Goal: Task Accomplishment & Management: Use online tool/utility

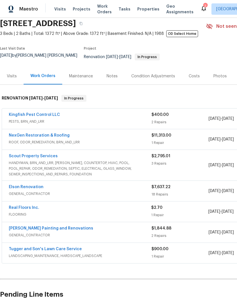
scroll to position [22, 0]
click at [116, 191] on div "Elson Renovation" at bounding box center [80, 187] width 142 height 7
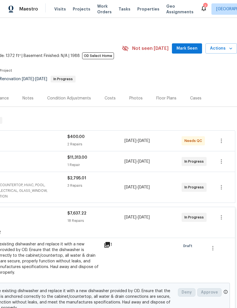
scroll to position [0, 84]
click at [221, 52] on span "Actions" at bounding box center [221, 48] width 22 height 7
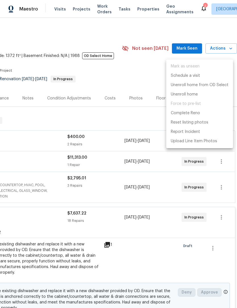
click at [142, 79] on div at bounding box center [118, 154] width 237 height 308
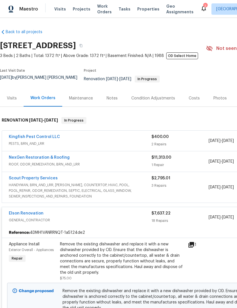
scroll to position [0, 0]
click at [13, 100] on div "Visits" at bounding box center [12, 99] width 10 height 6
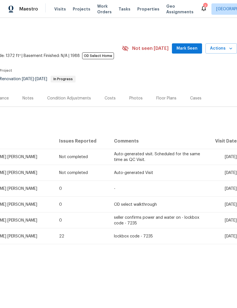
scroll to position [0, 84]
click at [168, 97] on div "Floor Plans" at bounding box center [166, 98] width 34 height 17
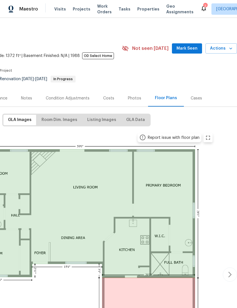
click at [225, 52] on span "Actions" at bounding box center [221, 48] width 22 height 7
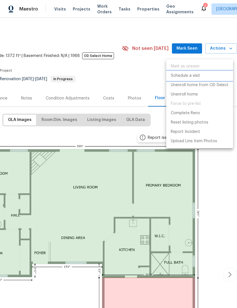
click at [194, 74] on p "Schedule a visit" at bounding box center [184, 76] width 29 height 6
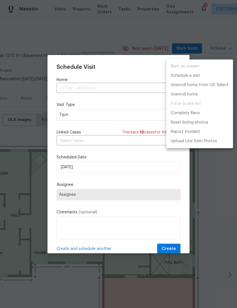
click at [92, 116] on div at bounding box center [118, 154] width 237 height 308
click at [92, 116] on div "Mark as unseen Schedule a visit Unenroll home from OD Select Unenroll home Forc…" at bounding box center [118, 154] width 237 height 308
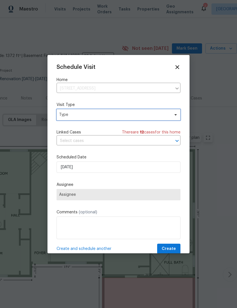
click at [135, 117] on span "Type" at bounding box center [114, 115] width 110 height 6
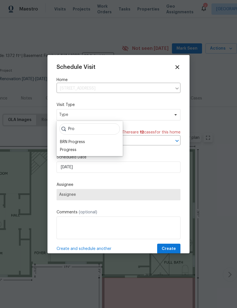
type input "Pro"
click at [75, 149] on div "Progress" at bounding box center [68, 150] width 16 height 6
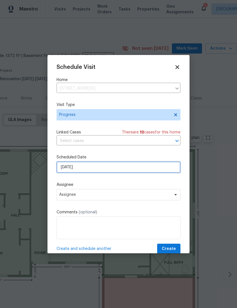
click at [90, 167] on input "[DATE]" at bounding box center [118, 167] width 124 height 11
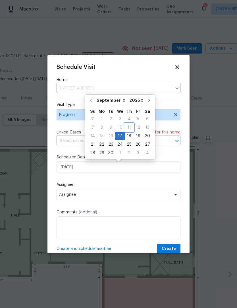
click at [129, 131] on div "11" at bounding box center [129, 128] width 9 height 8
click at [129, 138] on div "18" at bounding box center [129, 136] width 9 height 8
type input "[DATE]"
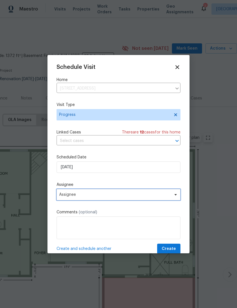
click at [102, 199] on span "Assignee" at bounding box center [118, 194] width 124 height 11
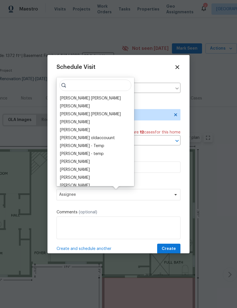
click at [91, 98] on div "[PERSON_NAME] [PERSON_NAME]" at bounding box center [90, 99] width 61 height 6
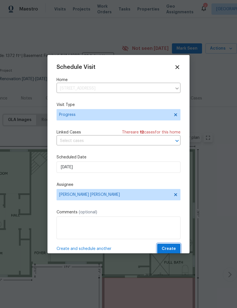
click at [169, 252] on span "Create" at bounding box center [168, 249] width 14 height 7
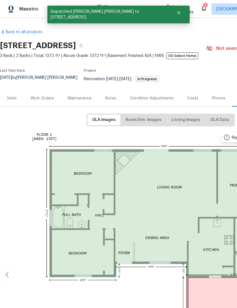
click at [14, 103] on div "Visits" at bounding box center [12, 98] width 24 height 17
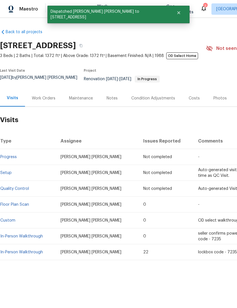
click at [49, 101] on div "Work Orders" at bounding box center [44, 99] width 24 height 6
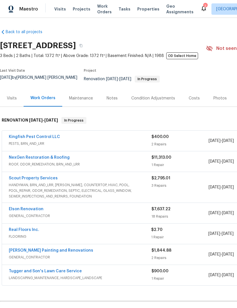
click at [44, 139] on link "Kingfish Pest Control LLC" at bounding box center [34, 137] width 51 height 4
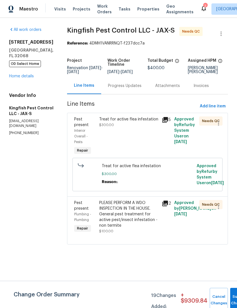
click at [129, 229] on div "PLEASE PERFORM A WDO INSPECTION IN THE HOUSE. General pest treatment for active…" at bounding box center [128, 214] width 59 height 28
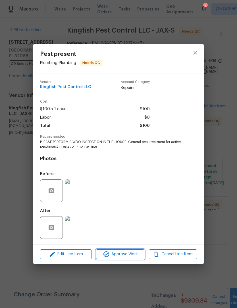
click at [126, 255] on span "Approve Work" at bounding box center [120, 254] width 45 height 7
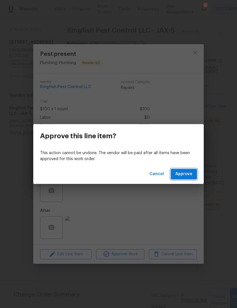
click at [188, 171] on span "Approve" at bounding box center [183, 174] width 17 height 7
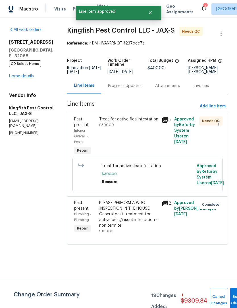
click at [130, 122] on div "Treat for active flea infestation" at bounding box center [128, 120] width 59 height 6
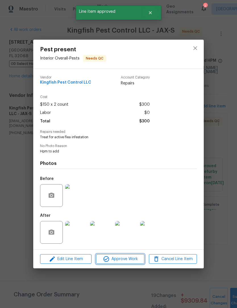
click at [132, 256] on button "Approve Work" at bounding box center [120, 259] width 48 height 10
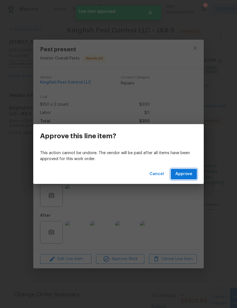
click at [180, 179] on button "Approve" at bounding box center [183, 174] width 26 height 10
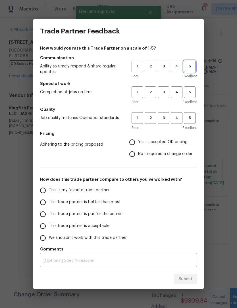
click at [192, 67] on span "5" at bounding box center [189, 66] width 10 height 7
click at [164, 94] on span "3" at bounding box center [163, 92] width 10 height 7
click at [163, 117] on span "3" at bounding box center [163, 118] width 10 height 7
click at [147, 138] on label "Yes - accepted OD pricing" at bounding box center [159, 142] width 66 height 12
click at [138, 138] on input "Yes - accepted OD pricing" at bounding box center [132, 142] width 12 height 12
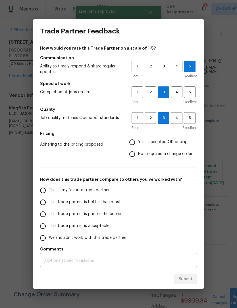
radio input "true"
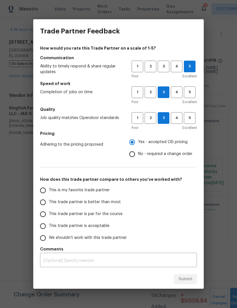
click at [101, 217] on span "This trade partner is par for the course" at bounding box center [85, 214] width 73 height 6
click at [49, 217] on input "This trade partner is par for the course" at bounding box center [43, 214] width 12 height 12
click at [178, 112] on button "4" at bounding box center [176, 118] width 12 height 12
radio input "true"
click at [189, 276] on span "Submit" at bounding box center [185, 279] width 14 height 7
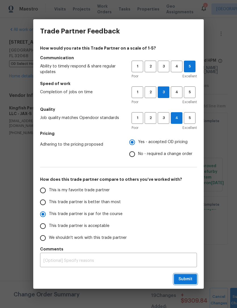
radio input "false"
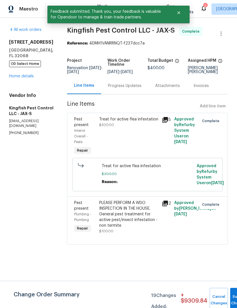
click at [32, 77] on link "Home details" at bounding box center [21, 76] width 25 height 4
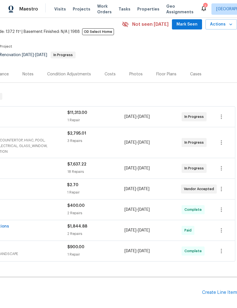
scroll to position [24, 84]
click at [222, 293] on div "Create Line Item" at bounding box center [219, 292] width 35 height 5
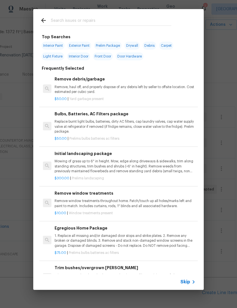
click at [150, 17] on input "text" at bounding box center [111, 21] width 120 height 9
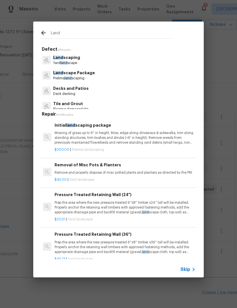
type input "Land"
click at [85, 61] on div "Land scaping Yard land scape" at bounding box center [118, 59] width 157 height 15
click at [83, 62] on div "Land scaping Yard land scape" at bounding box center [118, 59] width 157 height 15
click at [81, 62] on div "Land scaping Yard land scape" at bounding box center [118, 59] width 157 height 15
click at [76, 58] on p "Land scaping" at bounding box center [66, 58] width 27 height 6
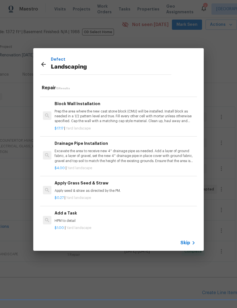
scroll to position [393, 0]
click at [42, 66] on icon at bounding box center [43, 64] width 7 height 7
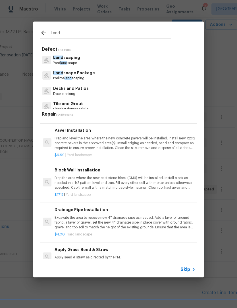
click at [90, 75] on p "Land scape Package" at bounding box center [74, 73] width 42 height 6
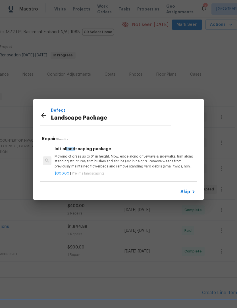
click at [108, 154] on p "Mowing of grass up to 6" in height. Mow, edge along driveways & sidewalks, trim…" at bounding box center [124, 161] width 141 height 14
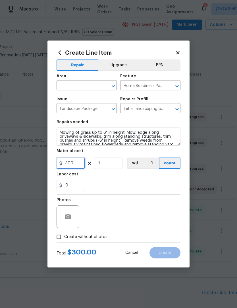
click at [77, 162] on input "300" at bounding box center [70, 163] width 28 height 11
type input "55"
click at [111, 184] on div "0" at bounding box center [118, 185] width 124 height 11
click at [86, 90] on input "text" at bounding box center [78, 86] width 44 height 9
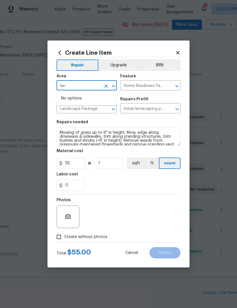
type input "lan"
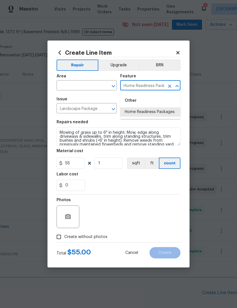
click at [92, 88] on input "text" at bounding box center [78, 86] width 44 height 9
type input "Home Readiness Packages"
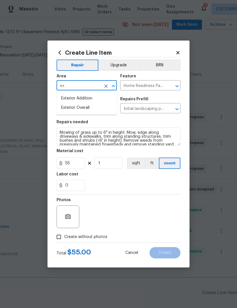
click at [91, 108] on li "Exterior Overall" at bounding box center [86, 107] width 60 height 9
type input "Exterior Overall"
click at [136, 184] on div "0" at bounding box center [118, 185] width 124 height 11
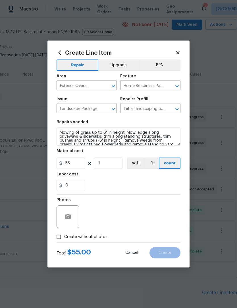
click at [67, 233] on label "Create without photos" at bounding box center [80, 237] width 54 height 11
click at [64, 233] on input "Create without photos" at bounding box center [58, 237] width 11 height 11
checkbox input "true"
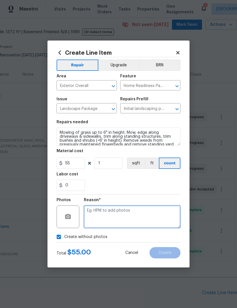
click at [108, 217] on textarea at bounding box center [132, 217] width 96 height 23
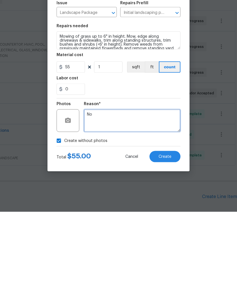
type textarea "N"
click at [95, 206] on textarea "[PERSON_NAME] to add" at bounding box center [132, 217] width 96 height 23
click at [99, 206] on textarea "[PERSON_NAME] to add" at bounding box center [132, 217] width 96 height 23
type textarea "P"
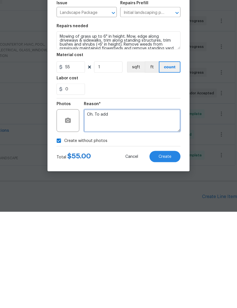
click at [92, 206] on textarea "Oh. To add" at bounding box center [132, 217] width 96 height 23
type textarea "Hpm To add"
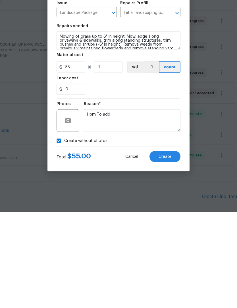
click at [170, 251] on span "Create" at bounding box center [164, 253] width 13 height 4
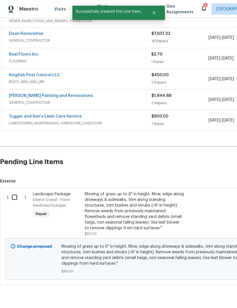
scroll to position [154, 0]
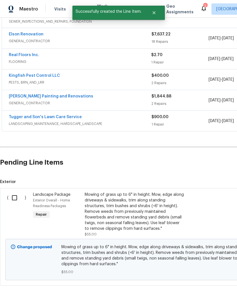
click at [13, 192] on input "checkbox" at bounding box center [17, 198] width 16 height 12
click at [199, 297] on span "Create Work Order" at bounding box center [204, 294] width 38 height 7
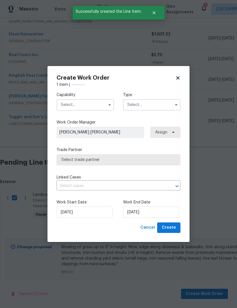
checkbox input "false"
click at [96, 100] on input "text" at bounding box center [84, 104] width 57 height 11
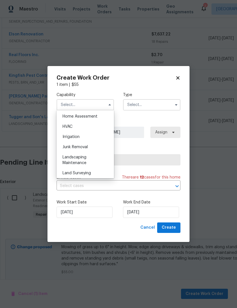
scroll to position [339, 0]
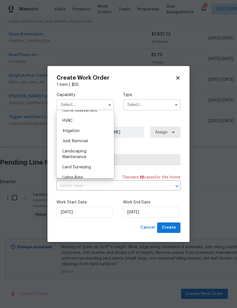
click at [85, 155] on span "Landscaping Maintenance" at bounding box center [74, 154] width 24 height 10
type input "Landscaping Maintenance"
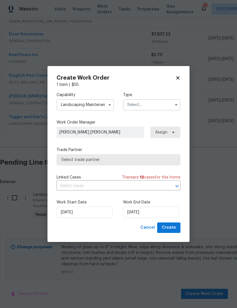
click at [147, 106] on input "text" at bounding box center [151, 104] width 57 height 11
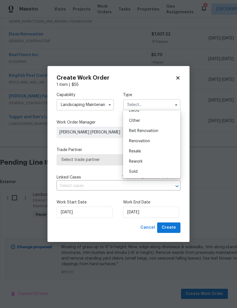
scroll to position [68, 0]
click at [153, 139] on div "Renovation" at bounding box center [151, 141] width 54 height 10
type input "Renovation"
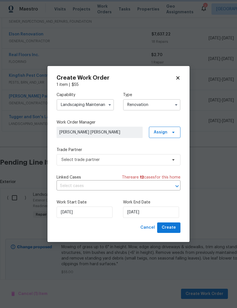
scroll to position [0, 0]
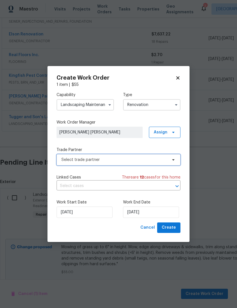
click at [103, 160] on span "Select trade partner" at bounding box center [114, 160] width 106 height 6
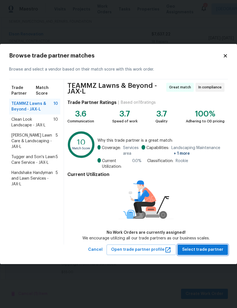
click at [202, 250] on span "Select trade partner" at bounding box center [202, 249] width 41 height 7
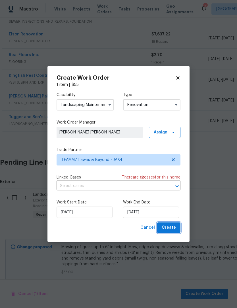
click at [171, 229] on span "Create" at bounding box center [168, 227] width 14 height 7
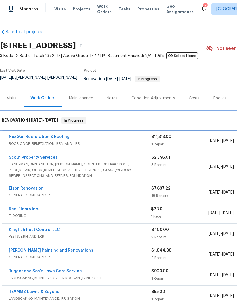
click at [53, 124] on h6 "RENOVATION [DATE] - [DATE]" at bounding box center [30, 120] width 56 height 7
